Goal: Task Accomplishment & Management: Complete application form

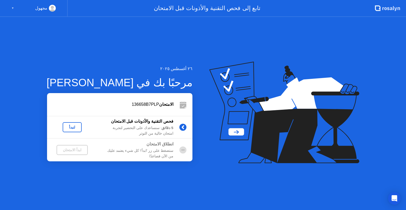
click at [73, 129] on div "لنبدأ" at bounding box center [72, 127] width 15 height 4
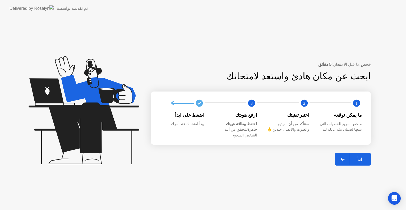
click at [341, 156] on div at bounding box center [342, 159] width 13 height 12
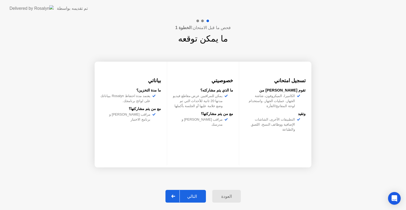
click at [175, 196] on icon at bounding box center [173, 195] width 4 height 3
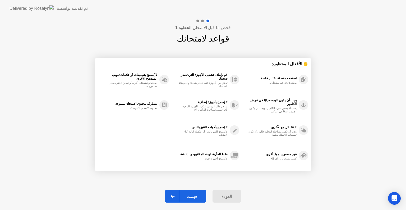
click at [174, 197] on icon at bounding box center [173, 195] width 4 height 3
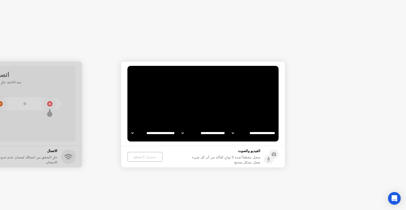
select select "**********"
select select "*******"
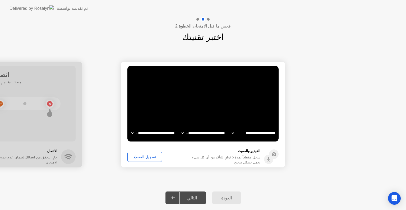
click at [175, 197] on icon at bounding box center [173, 197] width 4 height 3
click at [179, 199] on div at bounding box center [173, 198] width 13 height 12
click at [222, 196] on div "العودة" at bounding box center [226, 197] width 25 height 5
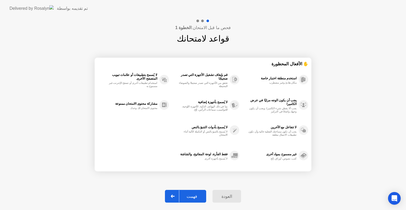
click at [174, 196] on icon at bounding box center [173, 195] width 4 height 3
select select "**********"
select select "*******"
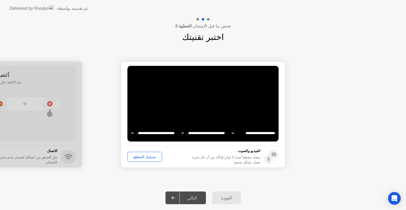
click at [175, 196] on icon at bounding box center [173, 197] width 4 height 3
click at [192, 198] on div "التالي" at bounding box center [192, 197] width 25 height 5
click at [140, 158] on div "تسجيل المقطع" at bounding box center [144, 157] width 31 height 4
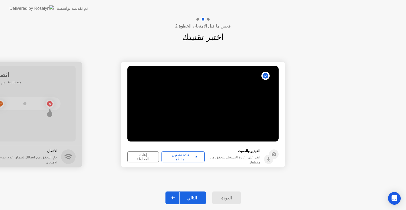
click at [173, 194] on div at bounding box center [173, 198] width 13 height 12
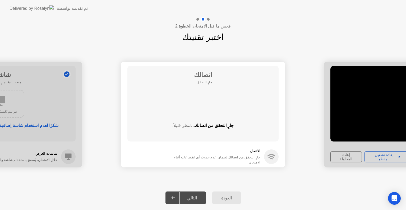
click at [173, 194] on div at bounding box center [173, 198] width 13 height 12
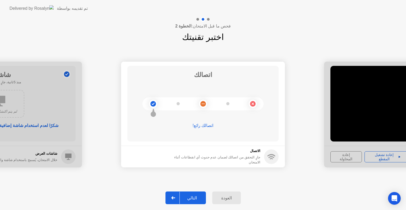
click at [225, 198] on div "العودة" at bounding box center [226, 197] width 25 height 5
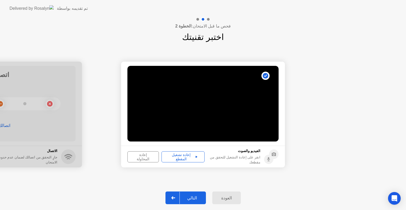
click at [174, 199] on icon at bounding box center [173, 197] width 4 height 3
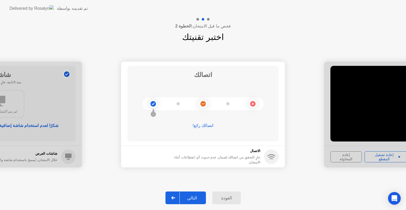
click at [174, 197] on icon at bounding box center [173, 197] width 4 height 3
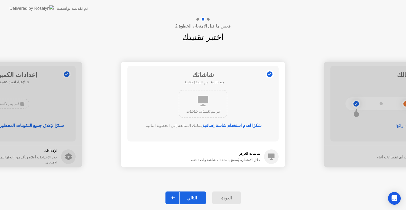
click at [174, 197] on icon at bounding box center [173, 197] width 4 height 3
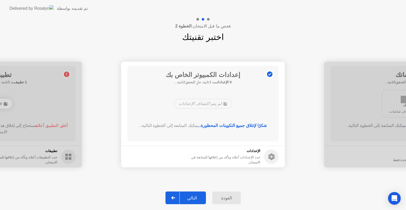
click at [174, 197] on icon at bounding box center [173, 197] width 4 height 3
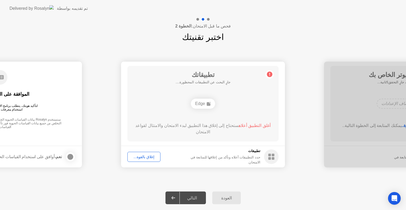
click at [140, 157] on div "إغلاق بالقوة..." at bounding box center [143, 157] width 29 height 4
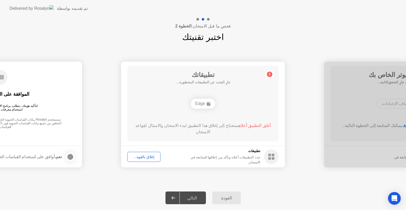
click at [187, 198] on div "التالي" at bounding box center [192, 197] width 25 height 5
click at [142, 158] on div "إغلاق بالقوة..." at bounding box center [143, 157] width 29 height 4
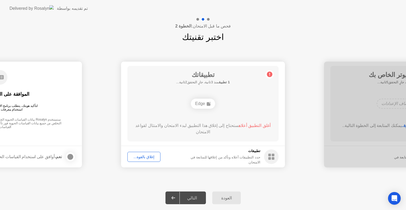
click at [142, 159] on div "إغلاق بالقوة..." at bounding box center [143, 157] width 29 height 4
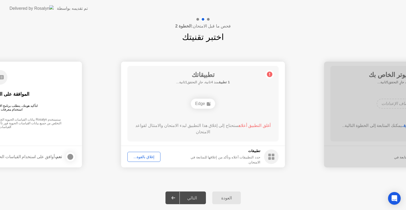
click at [146, 157] on div "إغلاق بالقوة..." at bounding box center [143, 157] width 29 height 4
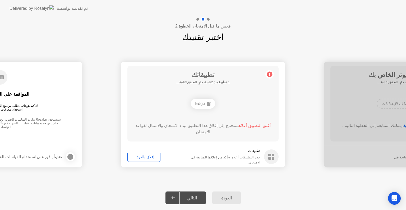
click at [174, 196] on icon at bounding box center [173, 197] width 4 height 3
click at [144, 156] on div "إغلاق بالقوة..." at bounding box center [143, 157] width 29 height 4
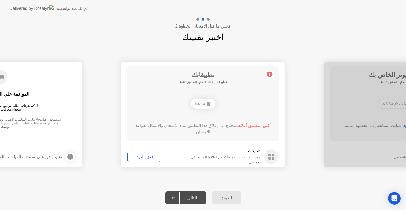
click at [193, 199] on div "التالي" at bounding box center [192, 197] width 25 height 5
click at [149, 156] on div "إغلاق بالقوة..." at bounding box center [143, 157] width 29 height 4
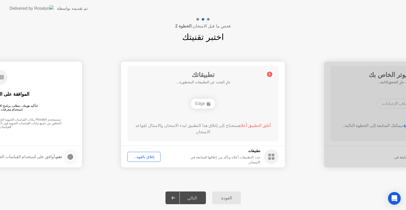
click at [187, 200] on div "التالي" at bounding box center [192, 197] width 25 height 5
click at [225, 198] on div "العودة" at bounding box center [226, 197] width 25 height 5
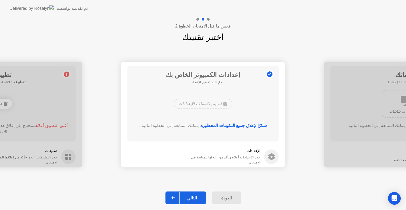
click at [189, 198] on div "التالي" at bounding box center [192, 197] width 25 height 5
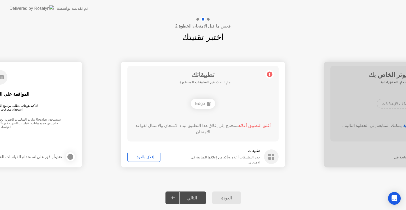
click at [190, 200] on div "التالي" at bounding box center [192, 197] width 25 height 5
click at [175, 198] on icon at bounding box center [173, 197] width 4 height 3
click at [147, 153] on button "إغلاق بالقوة..." at bounding box center [143, 157] width 33 height 10
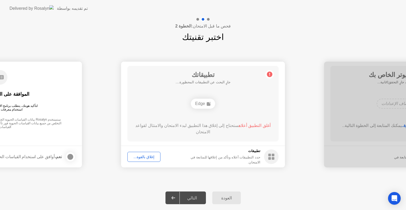
click at [191, 195] on div "التالي" at bounding box center [192, 197] width 25 height 5
click at [144, 157] on div "إغلاق بالقوة..." at bounding box center [143, 157] width 29 height 4
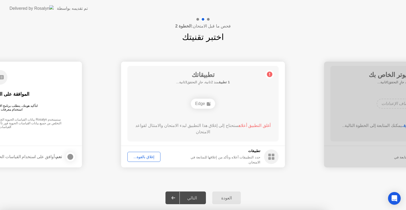
click at [228, 210] on div at bounding box center [203, 210] width 406 height 0
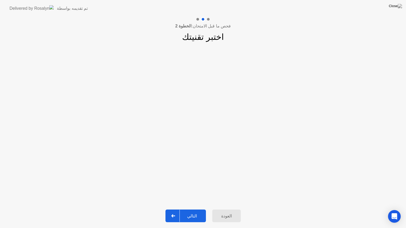
click at [192, 210] on div "التالي" at bounding box center [192, 216] width 25 height 5
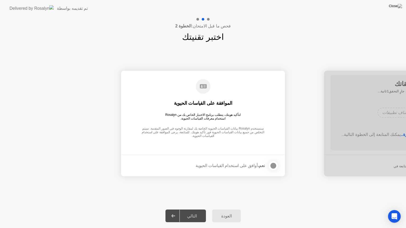
click at [273, 166] on div at bounding box center [273, 166] width 6 height 6
click at [191, 210] on div "التالي" at bounding box center [192, 216] width 25 height 5
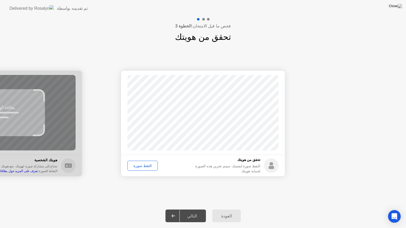
click at [143, 168] on div "التقط صورة" at bounding box center [142, 166] width 27 height 4
click at [194, 210] on div "التالي" at bounding box center [192, 216] width 25 height 5
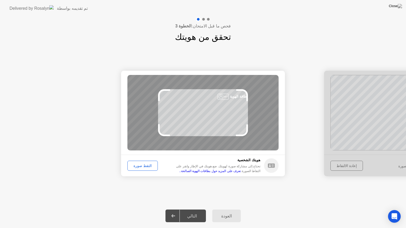
click at [139, 165] on div "التقط صورة" at bounding box center [142, 166] width 27 height 4
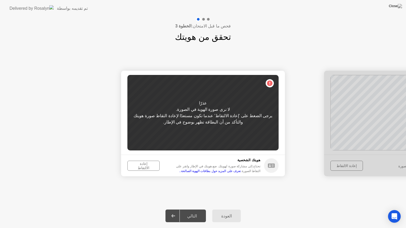
click at [139, 167] on div "إعادة الالتقاط" at bounding box center [143, 166] width 29 height 8
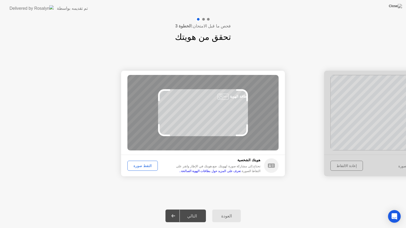
click at [135, 166] on div "التقط صورة" at bounding box center [142, 166] width 27 height 4
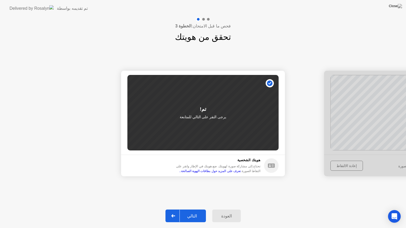
click at [188, 210] on div "التالي" at bounding box center [192, 216] width 25 height 5
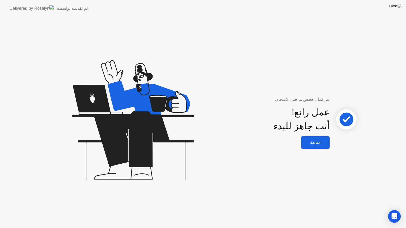
click at [313, 142] on div "متابعة" at bounding box center [315, 142] width 25 height 5
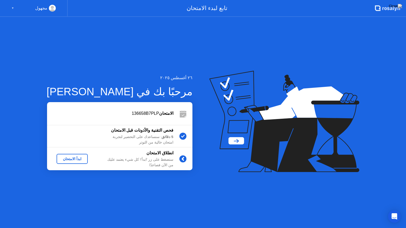
click at [67, 160] on div "ابدأ الامتحان" at bounding box center [72, 159] width 27 height 4
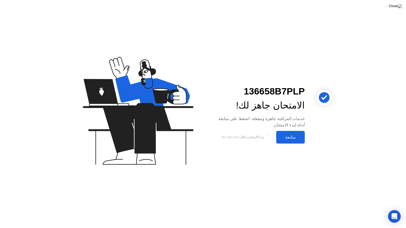
click at [287, 139] on div "متابعة" at bounding box center [290, 137] width 25 height 5
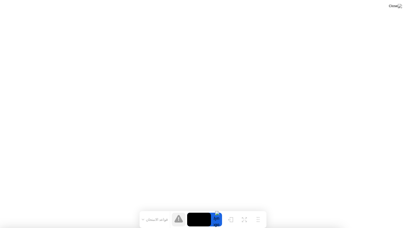
click at [199, 210] on video at bounding box center [199, 220] width 24 height 14
